Goal: Navigation & Orientation: Find specific page/section

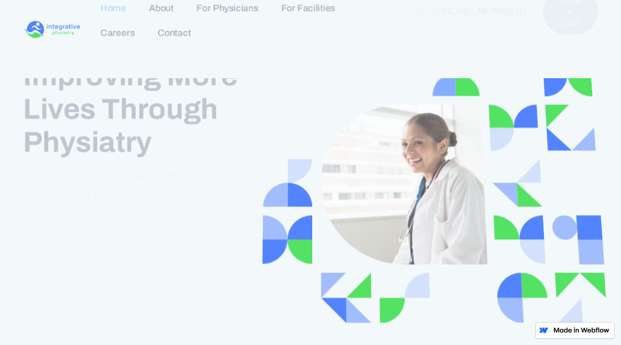
scroll to position [2449, 0]
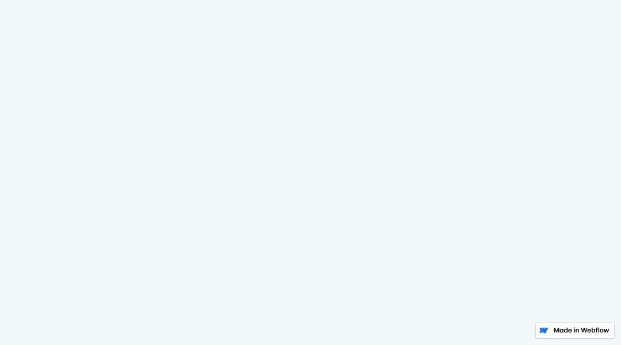
scroll to position [1689, 0]
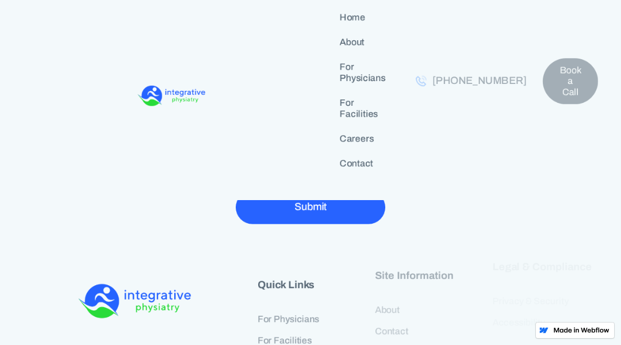
scroll to position [142, 0]
